Goal: Transaction & Acquisition: Subscribe to service/newsletter

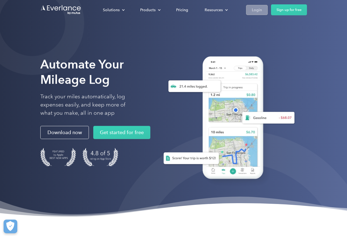
click at [257, 8] on div "Login" at bounding box center [256, 10] width 10 height 7
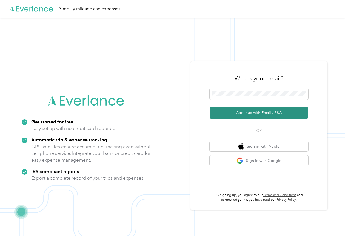
click at [260, 113] on button "Continue with Email / SSO" at bounding box center [259, 113] width 99 height 12
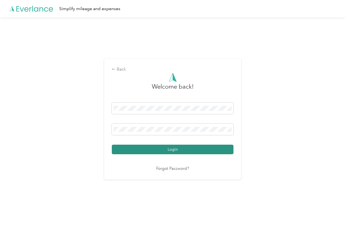
click at [163, 149] on button "Login" at bounding box center [173, 150] width 122 height 10
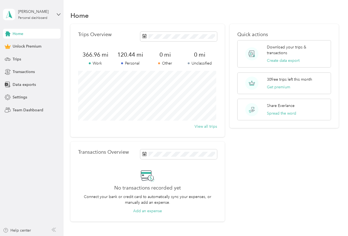
click at [55, 12] on div "[PERSON_NAME] Personal dashboard" at bounding box center [32, 14] width 58 height 19
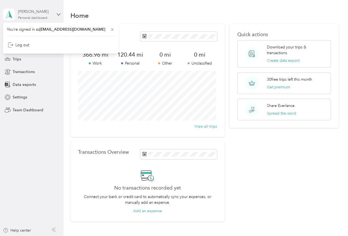
click at [27, 11] on div "[PERSON_NAME]" at bounding box center [35, 12] width 34 height 6
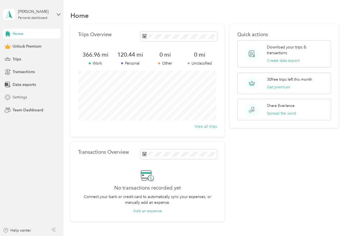
click at [19, 97] on span "Settings" at bounding box center [20, 98] width 15 height 6
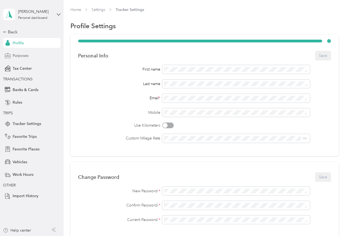
click at [19, 55] on span "Purposes" at bounding box center [21, 56] width 16 height 6
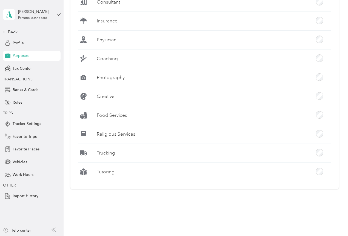
scroll to position [497, 0]
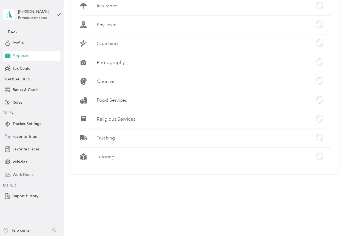
click at [24, 174] on span "Work Hours" at bounding box center [23, 175] width 21 height 6
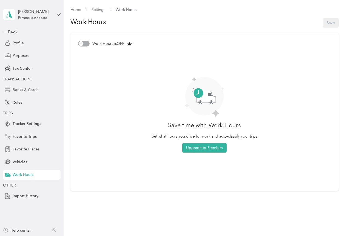
click at [28, 93] on span "Banks & Cards" at bounding box center [26, 90] width 26 height 6
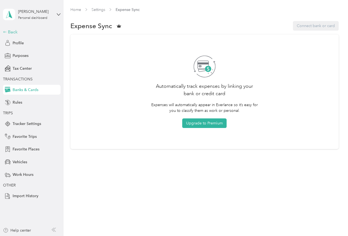
click at [18, 33] on div "Back" at bounding box center [30, 32] width 55 height 7
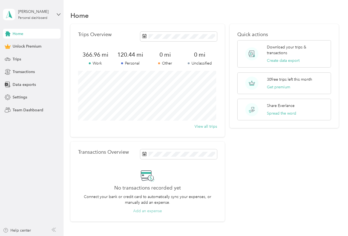
click at [153, 212] on button "Add an expense" at bounding box center [147, 211] width 29 height 6
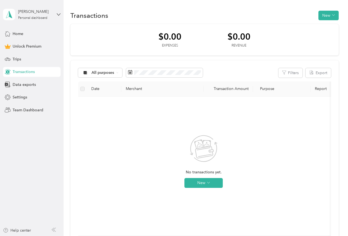
click at [84, 90] on label at bounding box center [82, 89] width 4 height 6
click at [82, 89] on label at bounding box center [82, 89] width 4 height 6
click at [201, 183] on button "New" at bounding box center [203, 183] width 38 height 10
click at [210, 196] on span "Expense" at bounding box center [211, 194] width 15 height 6
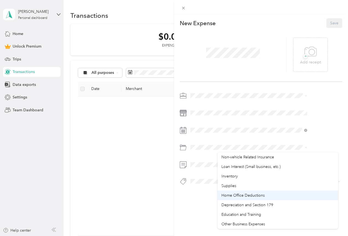
scroll to position [290, 0]
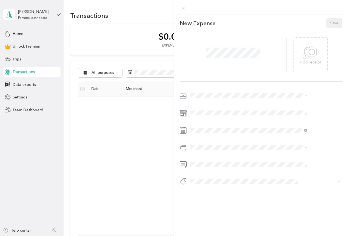
click at [243, 205] on span "Education and Training" at bounding box center [241, 205] width 40 height 5
click at [232, 107] on div at bounding box center [261, 140] width 162 height 98
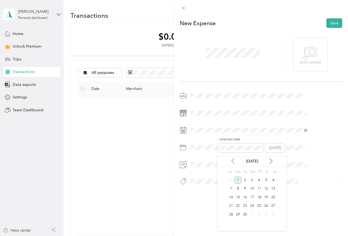
click at [232, 160] on icon at bounding box center [232, 161] width 5 height 5
click at [239, 145] on span at bounding box center [241, 148] width 44 height 9
click at [246, 206] on div "19" at bounding box center [244, 206] width 7 height 7
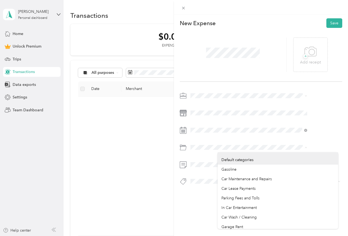
click at [187, 145] on div "This expense cannot be edited because it is either under review, approved, or p…" at bounding box center [174, 118] width 348 height 236
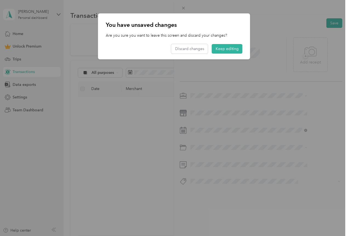
click at [231, 168] on span "Business Travel" at bounding box center [234, 169] width 26 height 5
click at [140, 190] on div at bounding box center [174, 118] width 348 height 236
click at [270, 146] on div at bounding box center [174, 118] width 348 height 236
click at [228, 45] on button "Keep editing" at bounding box center [227, 49] width 31 height 10
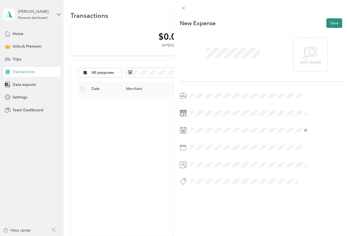
click at [333, 21] on button "Save" at bounding box center [334, 23] width 16 height 10
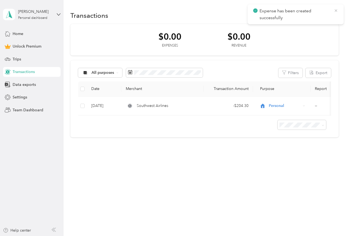
click at [338, 9] on icon at bounding box center [336, 10] width 4 height 5
click at [60, 14] on icon at bounding box center [59, 15] width 4 height 4
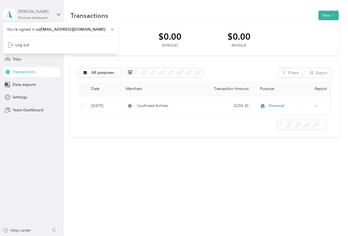
click at [31, 12] on div "Christina Casaus" at bounding box center [35, 12] width 34 height 6
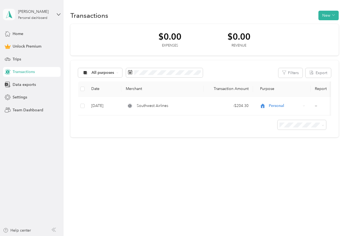
click at [11, 15] on polygon at bounding box center [10, 14] width 3 height 7
click at [246, 190] on div "Transactions New $0.00 Expenses $0.00 Revenue All purposes Filters Export Date …" at bounding box center [205, 118] width 282 height 236
click at [21, 111] on span "Team Dashboard" at bounding box center [28, 110] width 31 height 6
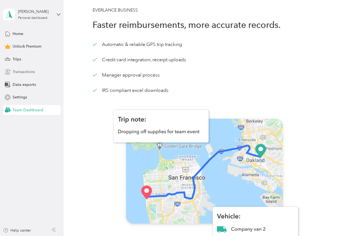
click at [20, 72] on span "Transactions" at bounding box center [24, 72] width 22 height 6
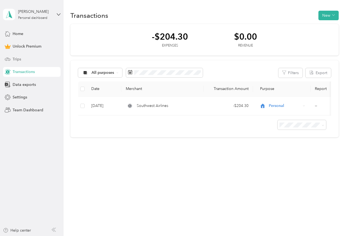
click at [16, 58] on span "Trips" at bounding box center [17, 59] width 8 height 6
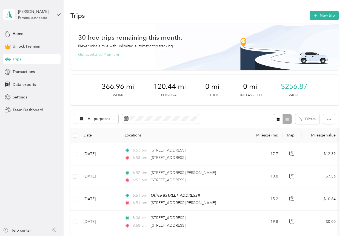
click at [92, 55] on button "Get Everlance Premium" at bounding box center [98, 55] width 41 height 6
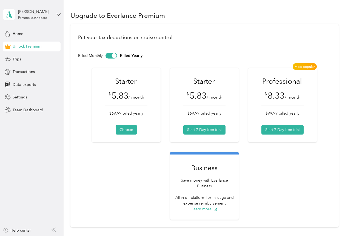
click at [114, 56] on div at bounding box center [114, 55] width 5 height 5
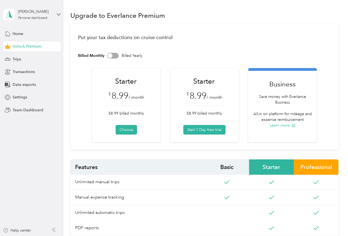
click at [109, 55] on div at bounding box center [110, 55] width 5 height 5
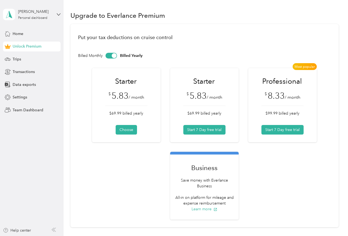
click at [209, 92] on div "$ 5.83 / month" at bounding box center [204, 96] width 42 height 10
click at [285, 96] on span "/ month" at bounding box center [293, 97] width 16 height 5
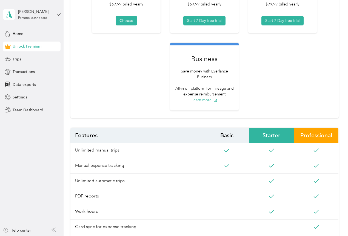
scroll to position [110, 0]
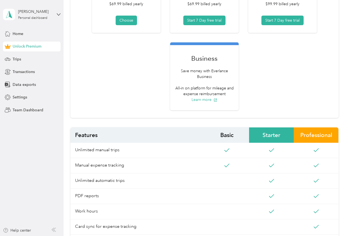
click at [310, 133] on span "Professional" at bounding box center [316, 135] width 45 height 15
click at [284, 61] on div "Starter $ 5.83 / month $69.99 billed yearly Choose Starter $ 5.83 / month $69.9…" at bounding box center [204, 35] width 253 height 152
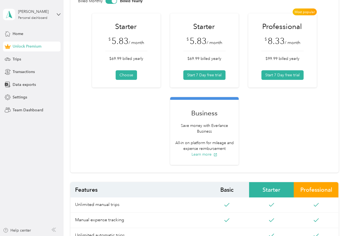
click at [273, 43] on span "8.33" at bounding box center [276, 41] width 17 height 10
click at [303, 8] on div "Put your tax deductions on cruise control Billed Monthly Billed Yearly Starter …" at bounding box center [204, 71] width 268 height 204
click at [303, 12] on span "Most popular" at bounding box center [305, 11] width 24 height 7
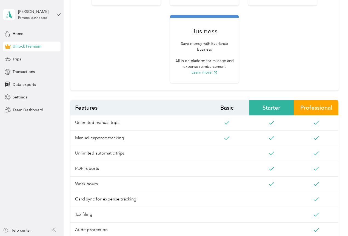
scroll to position [124, 0]
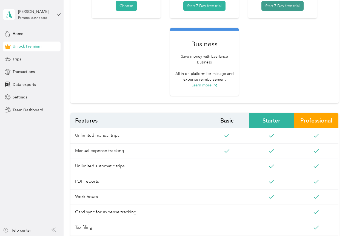
click at [273, 8] on button "Start 7 Day free trial" at bounding box center [282, 6] width 42 height 10
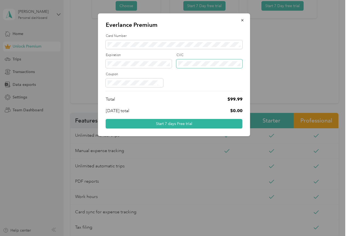
click at [199, 60] on span at bounding box center [209, 63] width 66 height 9
click at [200, 101] on div "Total $99.99" at bounding box center [174, 99] width 137 height 7
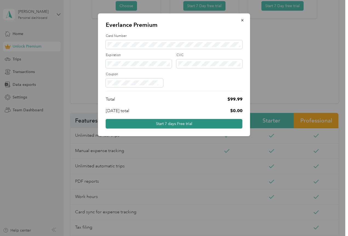
click at [181, 123] on button "Start 7 days Free trial" at bounding box center [174, 124] width 137 height 10
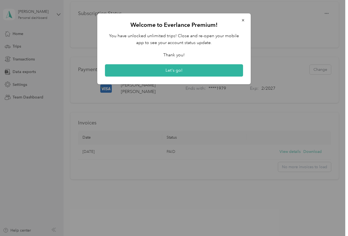
scroll to position [122, 0]
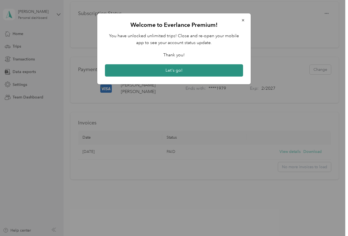
click at [164, 72] on button "Let's go!" at bounding box center [174, 70] width 138 height 13
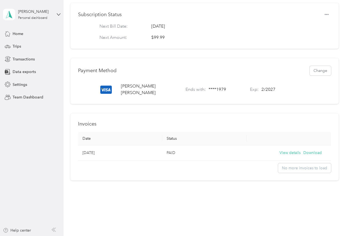
scroll to position [122, 0]
click at [279, 149] on button "View details" at bounding box center [289, 152] width 21 height 6
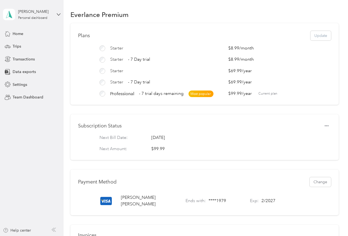
scroll to position [0, 0]
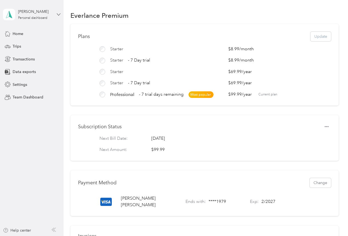
click at [59, 14] on icon at bounding box center [59, 15] width 4 height 4
click at [22, 45] on div "Log out" at bounding box center [18, 45] width 21 height 6
